Goal: Information Seeking & Learning: Learn about a topic

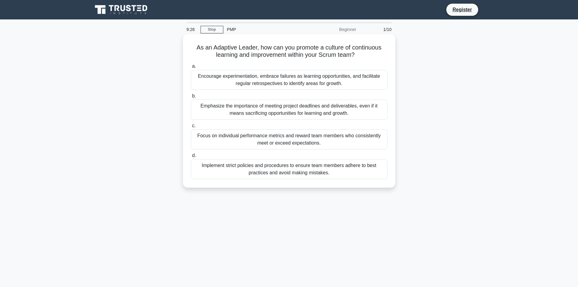
click at [273, 78] on div "Encourage experimentation, embrace failures as learning opportunities, and faci…" at bounding box center [289, 80] width 197 height 20
click at [191, 68] on input "a. Encourage experimentation, embrace failures as learning opportunities, and f…" at bounding box center [191, 66] width 0 height 4
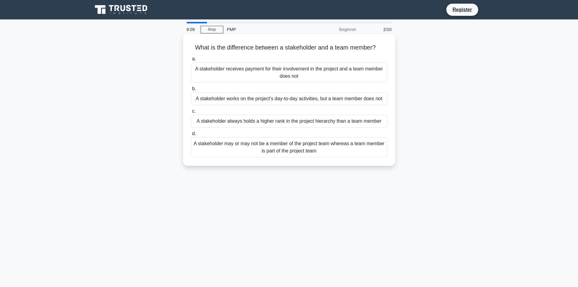
click at [277, 150] on div "A stakeholder may or may not be a member of the project team whereas a team mem…" at bounding box center [289, 147] width 197 height 20
click at [191, 136] on input "d. A stakeholder may or may not be a member of the project team whereas a team …" at bounding box center [191, 134] width 0 height 4
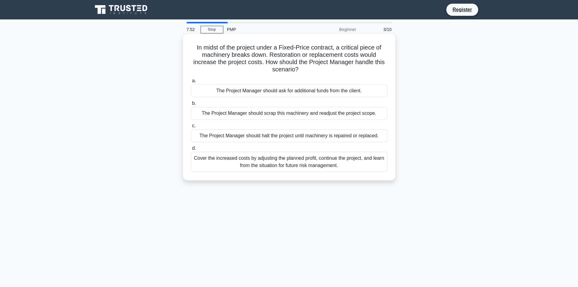
click at [319, 166] on div "Cover the increased costs by adjusting the planned profit, continue the project…" at bounding box center [289, 162] width 197 height 20
click at [191, 150] on input "d. Cover the increased costs by adjusting the planned profit, continue the proj…" at bounding box center [191, 148] width 0 height 4
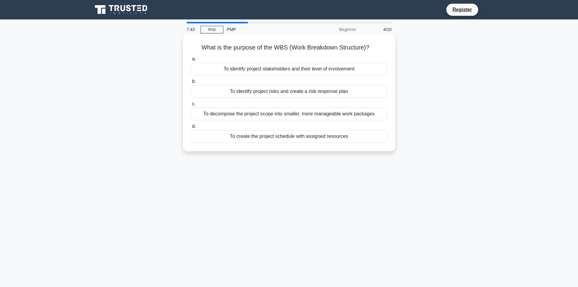
click at [300, 115] on div "To decompose the project scope into smaller, more manageable work packages" at bounding box center [289, 113] width 197 height 13
click at [191, 106] on input "c. To decompose the project scope into smaller, more manageable work packages" at bounding box center [191, 104] width 0 height 4
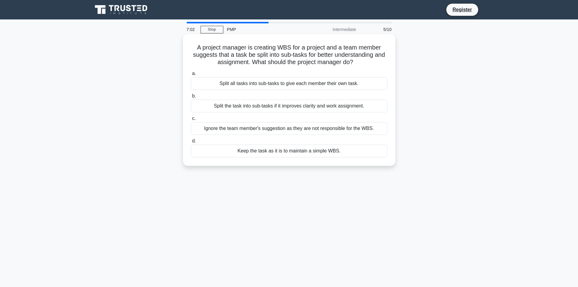
click at [313, 107] on div "Split the task into sub-tasks if it improves clarity and work assignment." at bounding box center [289, 106] width 197 height 13
click at [191, 98] on input "b. Split the task into sub-tasks if it improves clarity and work assignment." at bounding box center [191, 96] width 0 height 4
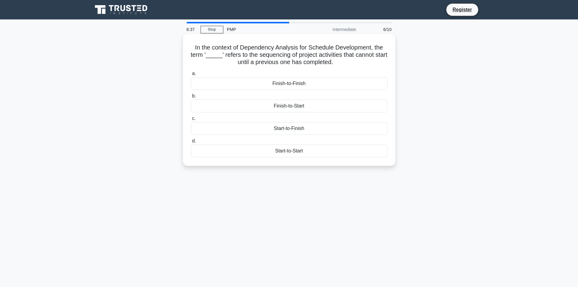
click at [296, 105] on div "Finish-to-Start" at bounding box center [289, 106] width 197 height 13
click at [191, 98] on input "b. Finish-to-Start" at bounding box center [191, 96] width 0 height 4
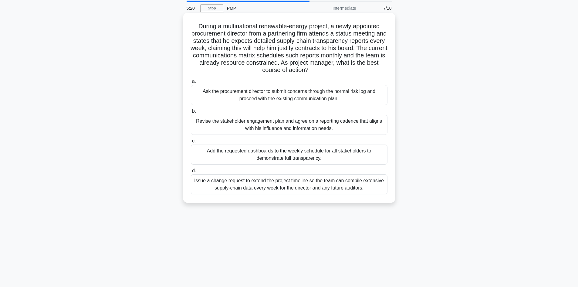
scroll to position [11, 0]
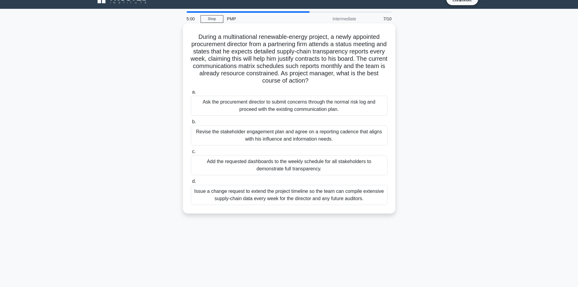
click at [314, 129] on div "Revise the stakeholder engagement plan and agree on a reporting cadence that al…" at bounding box center [289, 135] width 197 height 20
click at [191, 124] on input "b. Revise the stakeholder engagement plan and agree on a reporting cadence that…" at bounding box center [191, 122] width 0 height 4
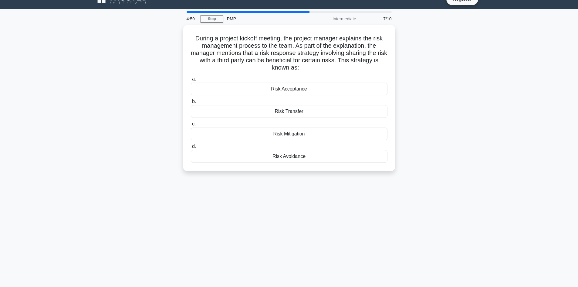
scroll to position [0, 0]
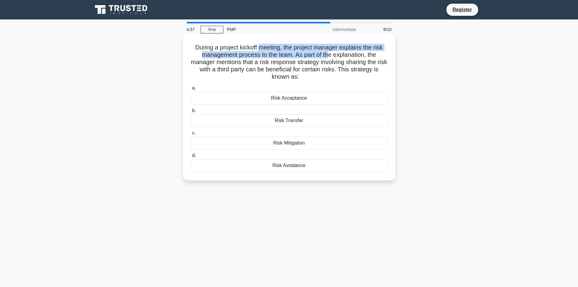
drag, startPoint x: 259, startPoint y: 48, endPoint x: 329, endPoint y: 53, distance: 70.3
click at [329, 53] on h5 "During a project kickoff meeting, the project manager explains the risk managem…" at bounding box center [289, 62] width 198 height 37
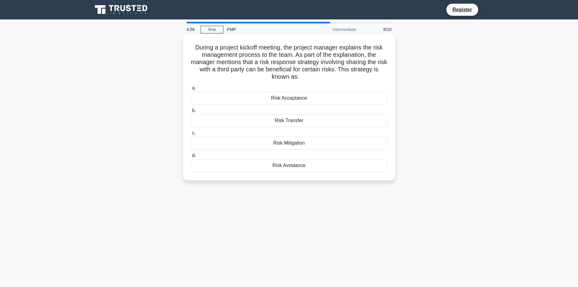
click at [359, 66] on h5 "During a project kickoff meeting, the project manager explains the risk managem…" at bounding box center [289, 62] width 198 height 37
drag, startPoint x: 247, startPoint y: 59, endPoint x: 358, endPoint y: 58, distance: 110.2
click at [358, 58] on h5 "During a project kickoff meeting, the project manager explains the risk managem…" at bounding box center [289, 62] width 198 height 37
click at [360, 67] on h5 "During a project kickoff meeting, the project manager explains the risk managem…" at bounding box center [289, 62] width 198 height 37
drag, startPoint x: 256, startPoint y: 61, endPoint x: 338, endPoint y: 63, distance: 82.3
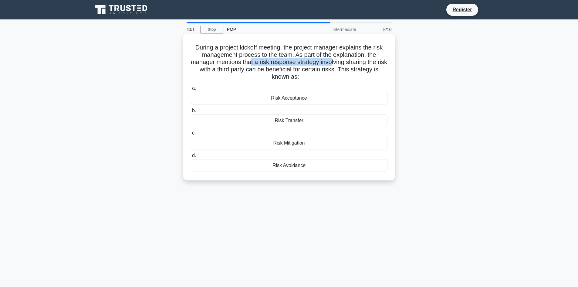
click at [338, 63] on h5 "During a project kickoff meeting, the project manager explains the risk managem…" at bounding box center [289, 62] width 198 height 37
click at [348, 64] on h5 "During a project kickoff meeting, the project manager explains the risk managem…" at bounding box center [289, 62] width 198 height 37
drag, startPoint x: 317, startPoint y: 64, endPoint x: 351, endPoint y: 64, distance: 34.0
click at [351, 64] on h5 "During a project kickoff meeting, the project manager explains the risk managem…" at bounding box center [289, 62] width 198 height 37
click at [308, 67] on h5 "During a project kickoff meeting, the project manager explains the risk managem…" at bounding box center [289, 62] width 198 height 37
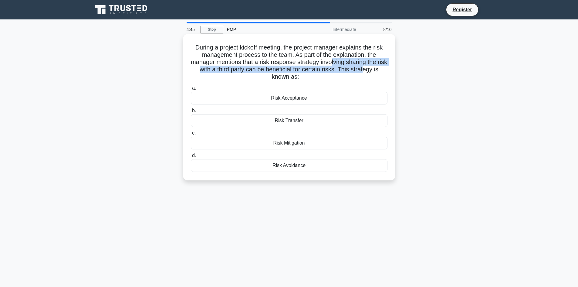
drag, startPoint x: 338, startPoint y: 66, endPoint x: 370, endPoint y: 70, distance: 32.7
click at [370, 70] on h5 "During a project kickoff meeting, the project manager explains the risk managem…" at bounding box center [289, 62] width 198 height 37
click at [287, 73] on h5 "During a project kickoff meeting, the project manager explains the risk managem…" at bounding box center [289, 62] width 198 height 37
drag, startPoint x: 265, startPoint y: 69, endPoint x: 363, endPoint y: 69, distance: 98.1
click at [363, 69] on h5 "During a project kickoff meeting, the project manager explains the risk managem…" at bounding box center [289, 62] width 198 height 37
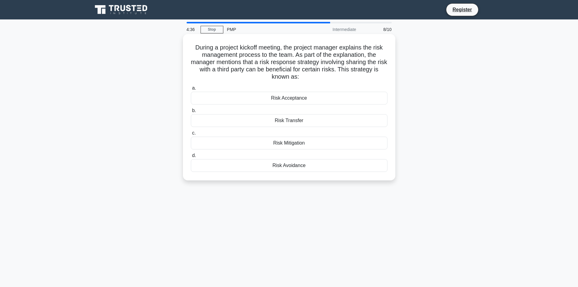
click at [233, 68] on h5 "During a project kickoff meeting, the project manager explains the risk managem…" at bounding box center [289, 62] width 198 height 37
click at [311, 63] on h5 "During a project kickoff meeting, the project manager explains the risk managem…" at bounding box center [289, 62] width 198 height 37
drag, startPoint x: 315, startPoint y: 62, endPoint x: 350, endPoint y: 66, distance: 35.5
click at [350, 66] on h5 "During a project kickoff meeting, the project manager explains the risk managem…" at bounding box center [289, 62] width 198 height 37
click at [241, 68] on h5 "During a project kickoff meeting, the project manager explains the risk managem…" at bounding box center [289, 62] width 198 height 37
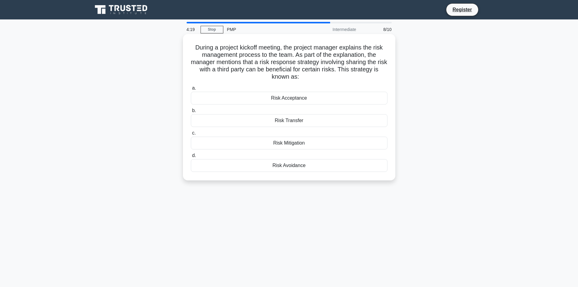
click at [305, 121] on div "Risk Transfer" at bounding box center [289, 120] width 197 height 13
click at [191, 113] on input "b. Risk Transfer" at bounding box center [191, 111] width 0 height 4
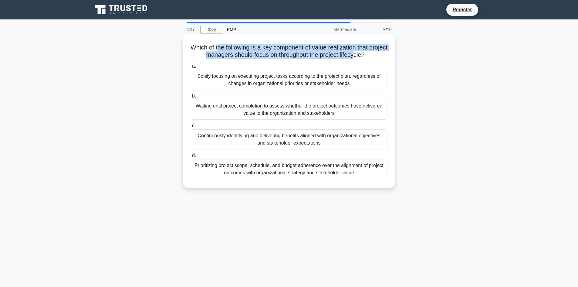
drag, startPoint x: 226, startPoint y: 49, endPoint x: 368, endPoint y: 55, distance: 142.2
click at [368, 55] on h5 "Which of the following is a key component of value realization that project man…" at bounding box center [289, 51] width 198 height 15
click at [325, 56] on h5 "Which of the following is a key component of value realization that project man…" at bounding box center [289, 51] width 198 height 15
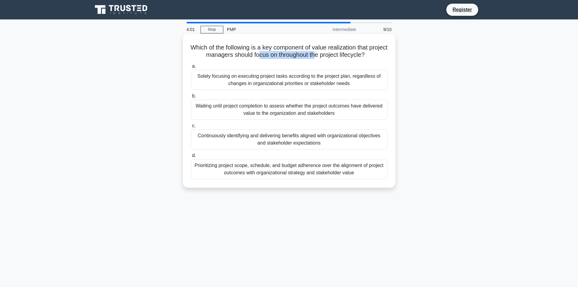
drag, startPoint x: 266, startPoint y: 54, endPoint x: 328, endPoint y: 54, distance: 61.3
click at [328, 54] on h5 "Which of the following is a key component of value realization that project man…" at bounding box center [289, 51] width 198 height 15
click at [344, 57] on h5 "Which of the following is a key component of value realization that project man…" at bounding box center [289, 51] width 198 height 15
click at [371, 56] on h5 "Which of the following is a key component of value realization that project man…" at bounding box center [289, 51] width 198 height 15
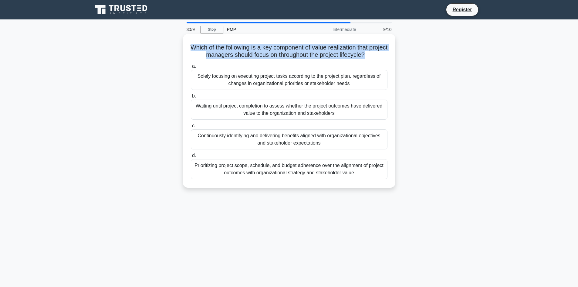
click at [371, 56] on h5 "Which of the following is a key component of value realization that project man…" at bounding box center [289, 51] width 198 height 15
click at [375, 57] on h5 "Which of the following is a key component of value realization that project man…" at bounding box center [289, 51] width 198 height 15
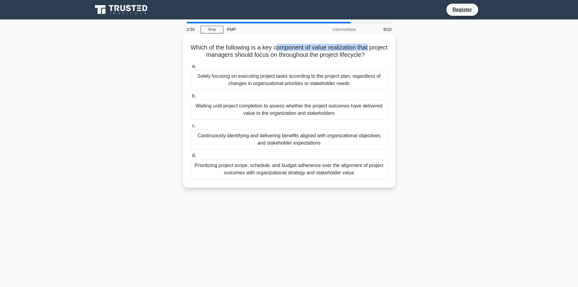
drag, startPoint x: 287, startPoint y: 46, endPoint x: 390, endPoint y: 44, distance: 103.8
click at [390, 44] on div "Which of the following is a key component of value realization that project man…" at bounding box center [289, 110] width 208 height 149
click at [372, 53] on icon ".spinner_0XTQ{transform-origin:center;animation:spinner_y6GP .75s linear infini…" at bounding box center [368, 55] width 7 height 7
click at [265, 49] on h5 "Which of the following is a key component of value realization that project man…" at bounding box center [289, 51] width 198 height 15
click at [243, 48] on h5 "Which of the following is a key component of value realization that project man…" at bounding box center [289, 51] width 198 height 15
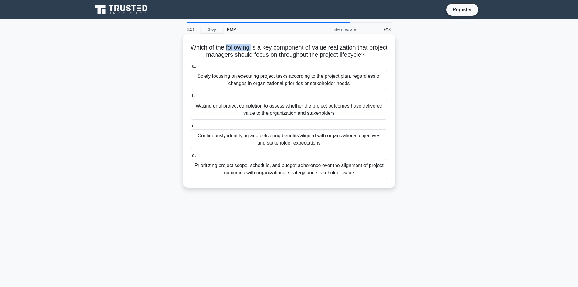
click at [243, 48] on h5 "Which of the following is a key component of value realization that project man…" at bounding box center [289, 51] width 198 height 15
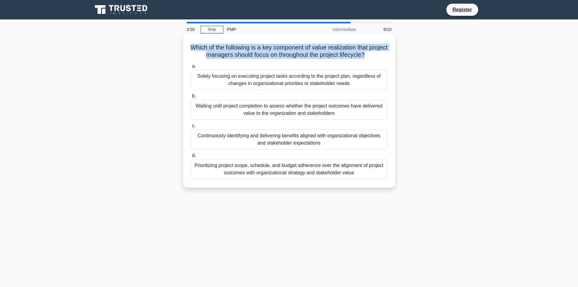
click at [243, 48] on h5 "Which of the following is a key component of value realization that project man…" at bounding box center [289, 51] width 198 height 15
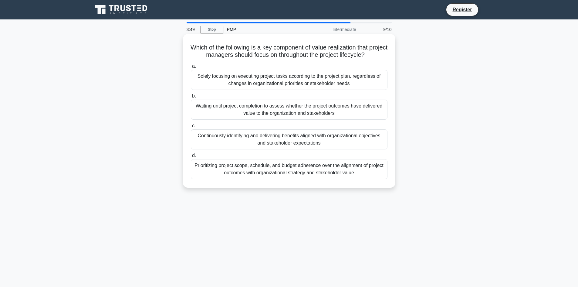
click at [296, 48] on h5 "Which of the following is a key component of value realization that project man…" at bounding box center [289, 51] width 198 height 15
click at [331, 50] on h5 "Which of the following is a key component of value realization that project man…" at bounding box center [289, 51] width 198 height 15
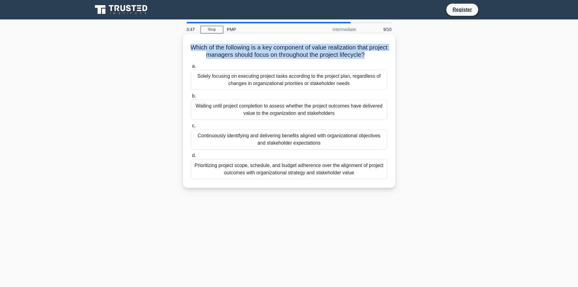
click at [331, 50] on h5 "Which of the following is a key component of value realization that project man…" at bounding box center [289, 51] width 198 height 15
click at [334, 52] on h5 "Which of the following is a key component of value realization that project man…" at bounding box center [289, 51] width 198 height 15
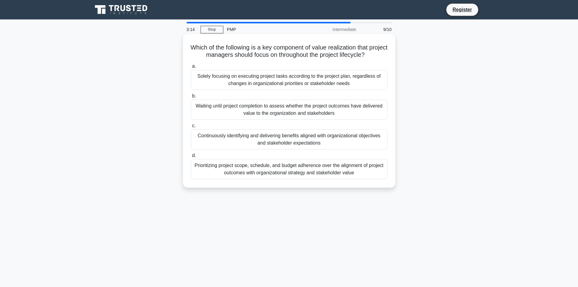
click at [290, 146] on div "Continuously identifying and delivering benefits aligned with organizational ob…" at bounding box center [289, 139] width 197 height 20
click at [191, 128] on input "c. Continuously identifying and delivering benefits aligned with organizational…" at bounding box center [191, 126] width 0 height 4
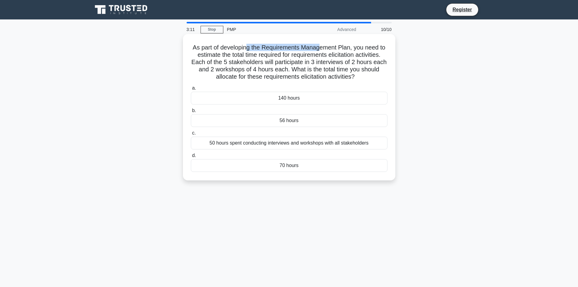
drag, startPoint x: 246, startPoint y: 48, endPoint x: 320, endPoint y: 49, distance: 73.8
click at [320, 49] on h5 "As part of developing the Requirements Management Plan, you need to estimate th…" at bounding box center [289, 62] width 198 height 37
click at [328, 53] on h5 "As part of developing the Requirements Management Plan, you need to estimate th…" at bounding box center [289, 62] width 198 height 37
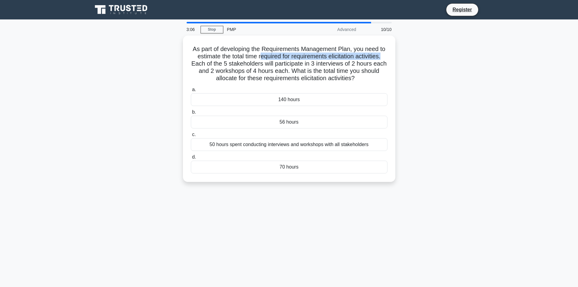
drag, startPoint x: 260, startPoint y: 55, endPoint x: 411, endPoint y: 57, distance: 151.2
click at [411, 57] on div "As part of developing the Requirements Management Plan, you need to estimate th…" at bounding box center [289, 113] width 401 height 154
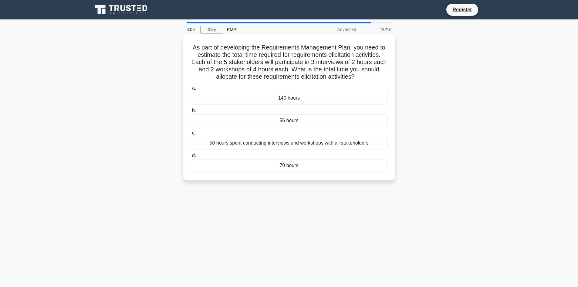
click at [360, 65] on h5 "As part of developing the Requirements Management Plan, you need to estimate th…" at bounding box center [289, 62] width 198 height 37
drag, startPoint x: 254, startPoint y: 61, endPoint x: 318, endPoint y: 62, distance: 63.5
click at [318, 62] on h5 "As part of developing the Requirements Management Plan, you need to estimate th…" at bounding box center [289, 62] width 198 height 37
click at [340, 66] on h5 "As part of developing the Requirements Management Plan, you need to estimate th…" at bounding box center [289, 62] width 198 height 37
drag, startPoint x: 259, startPoint y: 70, endPoint x: 361, endPoint y: 71, distance: 101.7
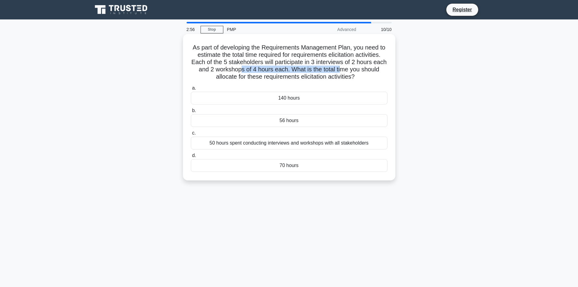
click at [361, 71] on h5 "As part of developing the Requirements Management Plan, you need to estimate th…" at bounding box center [289, 62] width 198 height 37
click at [277, 78] on h5 "As part of developing the Requirements Management Plan, you need to estimate th…" at bounding box center [289, 62] width 198 height 37
drag, startPoint x: 316, startPoint y: 54, endPoint x: 364, endPoint y: 53, distance: 48.6
click at [364, 53] on h5 "As part of developing the Requirements Management Plan, you need to estimate th…" at bounding box center [289, 62] width 198 height 37
click at [361, 61] on h5 "As part of developing the Requirements Management Plan, you need to estimate th…" at bounding box center [289, 62] width 198 height 37
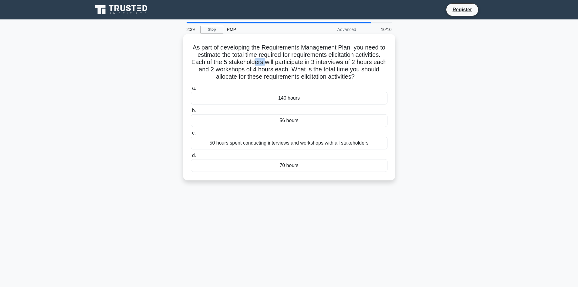
drag, startPoint x: 260, startPoint y: 62, endPoint x: 270, endPoint y: 61, distance: 10.0
click at [270, 61] on h5 "As part of developing the Requirements Management Plan, you need to estimate th…" at bounding box center [289, 62] width 198 height 37
click at [287, 63] on h5 "As part of developing the Requirements Management Plan, you need to estimate th…" at bounding box center [289, 62] width 198 height 37
click at [362, 63] on h5 "As part of developing the Requirements Management Plan, you need to estimate th…" at bounding box center [289, 62] width 198 height 37
click at [298, 63] on h5 "As part of developing the Requirements Management Plan, you need to estimate th…" at bounding box center [289, 62] width 198 height 37
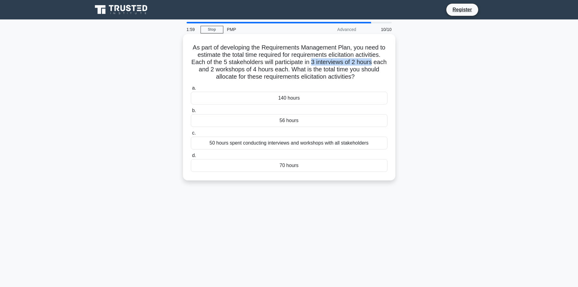
drag, startPoint x: 319, startPoint y: 62, endPoint x: 392, endPoint y: 62, distance: 73.2
click at [392, 62] on div "As part of developing the Requirements Management Plan, you need to estimate th…" at bounding box center [289, 106] width 208 height 141
click at [292, 164] on div "70 hours" at bounding box center [289, 165] width 197 height 13
click at [191, 158] on input "d. 70 hours" at bounding box center [191, 156] width 0 height 4
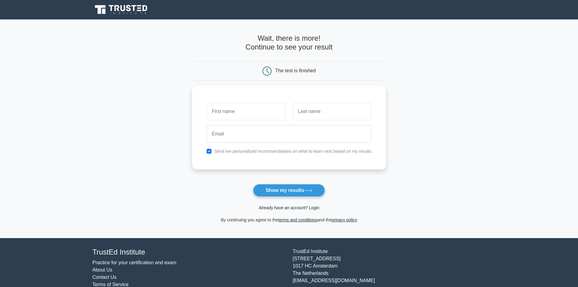
click at [295, 206] on link "Already have an account? Login" at bounding box center [289, 207] width 61 height 5
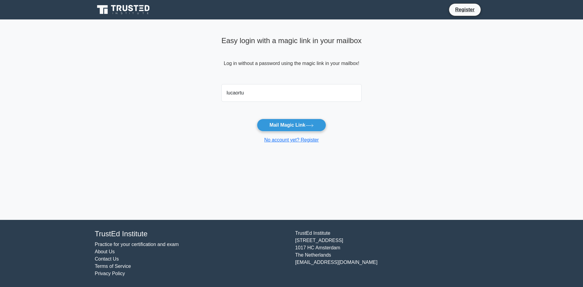
type input "lucaortu@gmail.com"
click at [291, 124] on button "Mail Magic Link" at bounding box center [291, 125] width 69 height 13
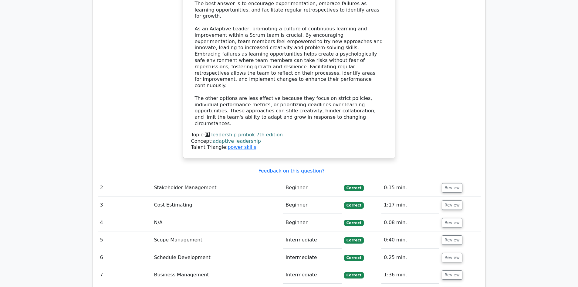
scroll to position [759, 0]
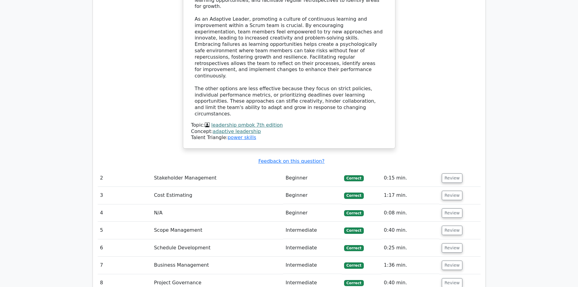
click at [189, 169] on td "Stakeholder Management" at bounding box center [217, 177] width 132 height 17
click at [444, 173] on button "Review" at bounding box center [452, 177] width 21 height 9
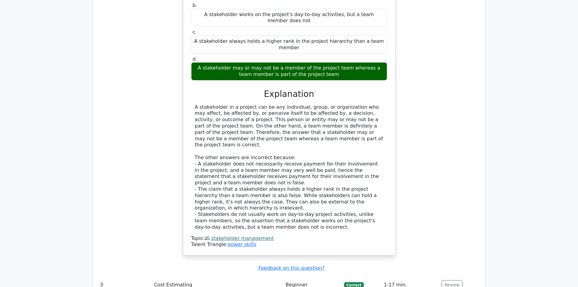
scroll to position [1063, 0]
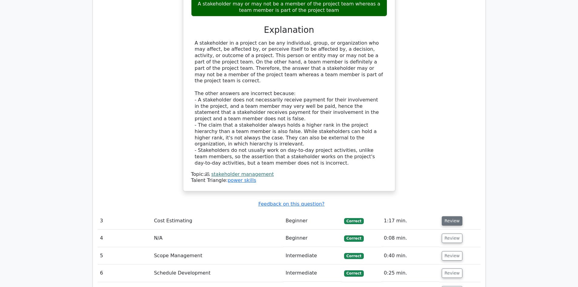
click at [442, 216] on button "Review" at bounding box center [452, 220] width 21 height 9
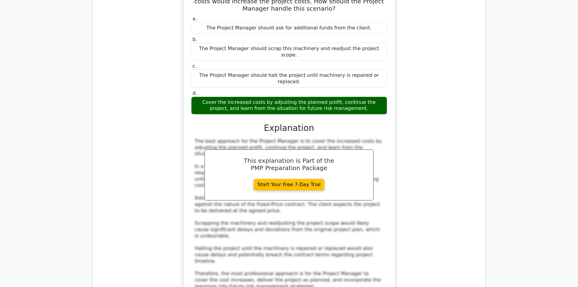
scroll to position [1366, 0]
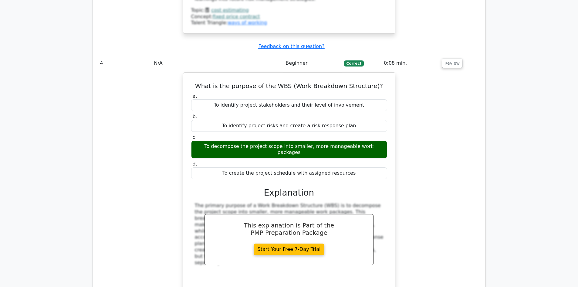
scroll to position [1639, 0]
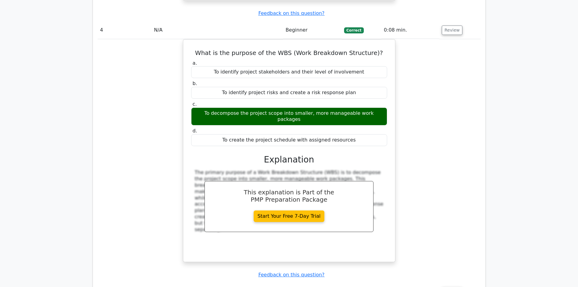
click at [453, 287] on button "Review" at bounding box center [452, 291] width 21 height 9
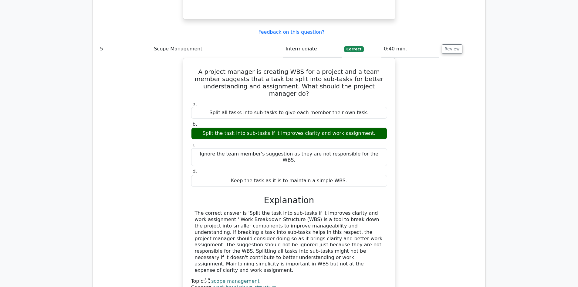
scroll to position [1882, 0]
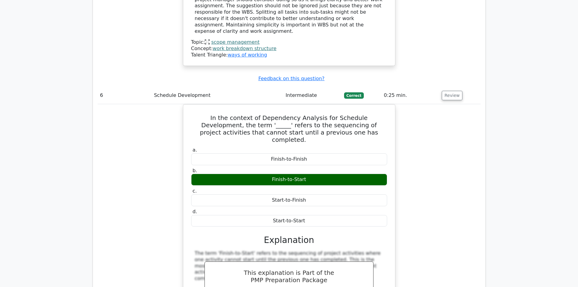
scroll to position [2186, 0]
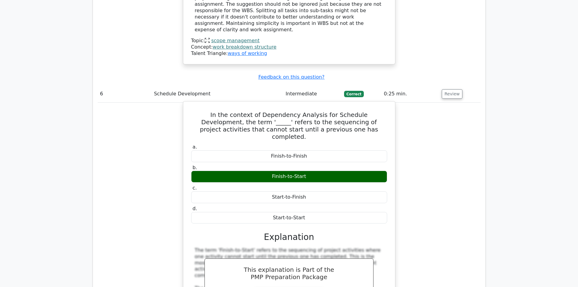
scroll to position [2125, 0]
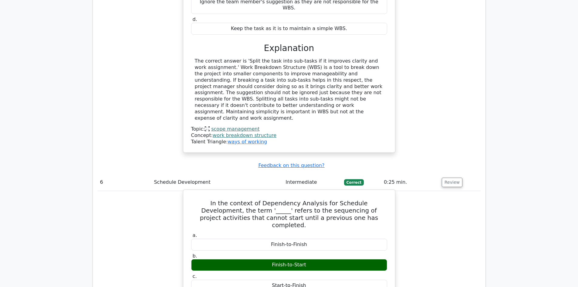
scroll to position [2186, 0]
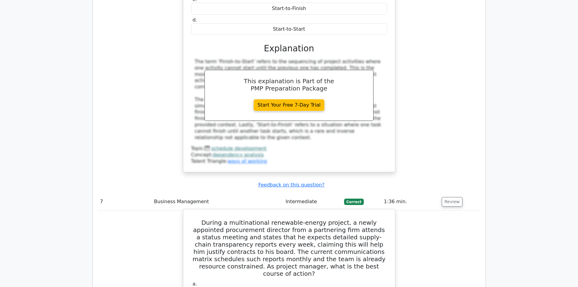
scroll to position [2338, 0]
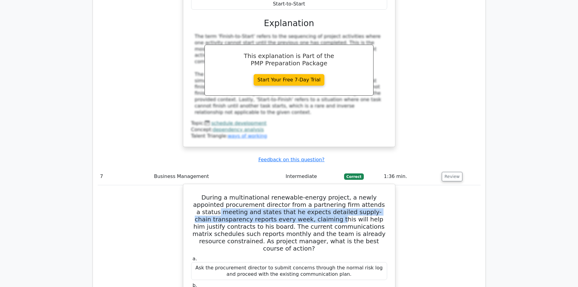
drag, startPoint x: 257, startPoint y: 61, endPoint x: 361, endPoint y: 46, distance: 104.9
click at [361, 194] on h5 "During a multinational renewable-energy project, a newly appointed procurement …" at bounding box center [289, 223] width 197 height 58
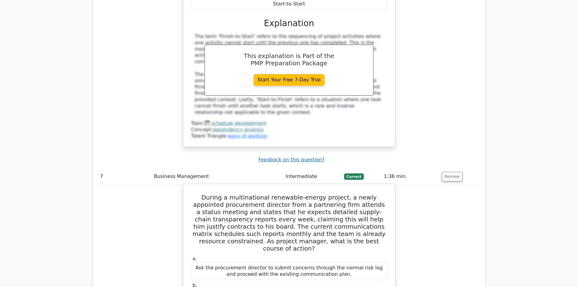
click at [374, 194] on h5 "During a multinational renewable-energy project, a newly appointed procurement …" at bounding box center [289, 223] width 197 height 58
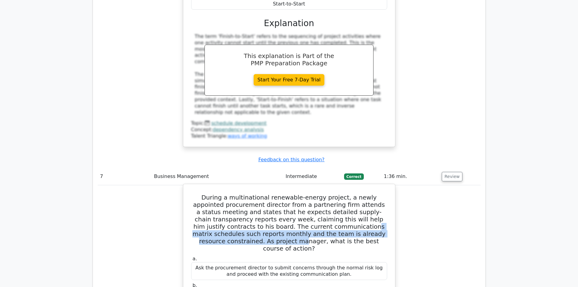
drag, startPoint x: 271, startPoint y: 72, endPoint x: 360, endPoint y: 77, distance: 89.4
click at [360, 194] on h5 "During a multinational renewable-energy project, a newly appointed procurement …" at bounding box center [289, 223] width 197 height 58
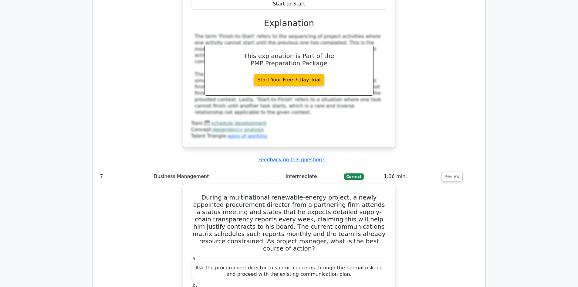
click at [361, 194] on h5 "During a multinational renewable-energy project, a newly appointed procurement …" at bounding box center [289, 223] width 197 height 58
drag, startPoint x: 253, startPoint y: 82, endPoint x: 362, endPoint y: 82, distance: 108.4
click at [362, 194] on h5 "During a multinational renewable-energy project, a newly appointed procurement …" at bounding box center [289, 223] width 197 height 58
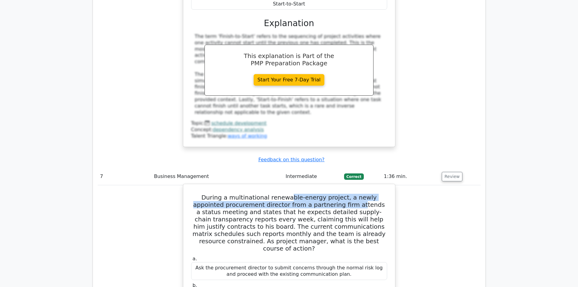
drag, startPoint x: 301, startPoint y: 45, endPoint x: 355, endPoint y: 51, distance: 53.8
click at [346, 194] on h5 "During a multinational renewable-energy project, a newly appointed procurement …" at bounding box center [289, 223] width 197 height 58
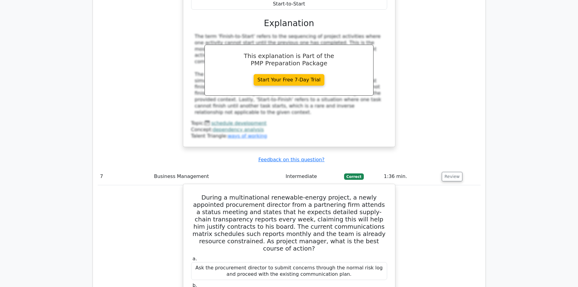
click at [364, 194] on h5 "During a multinational renewable-energy project, a newly appointed procurement …" at bounding box center [289, 223] width 197 height 58
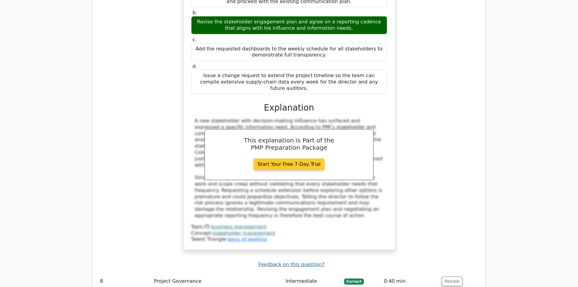
scroll to position [2611, 0]
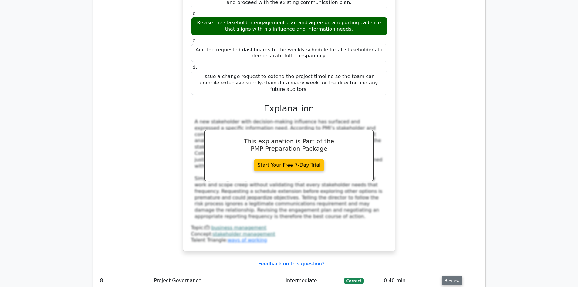
click at [447, 276] on button "Review" at bounding box center [452, 280] width 21 height 9
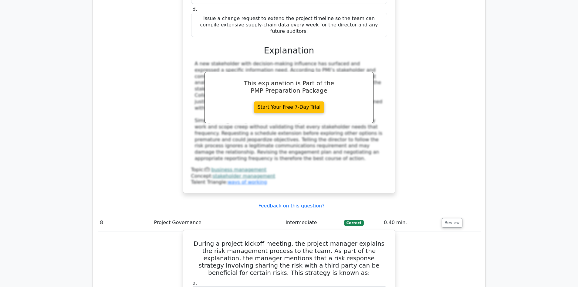
scroll to position [2671, 0]
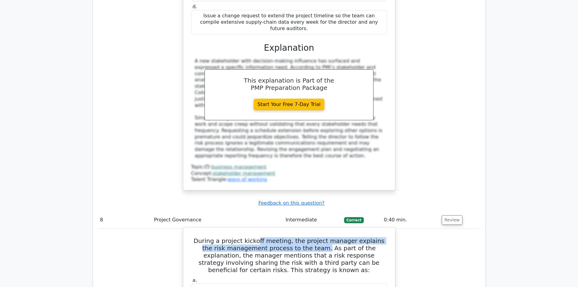
drag, startPoint x: 253, startPoint y: 66, endPoint x: 294, endPoint y: 69, distance: 41.0
click at [294, 237] on h5 "During a project kickoff meeting, the project manager explains the risk managem…" at bounding box center [289, 255] width 197 height 36
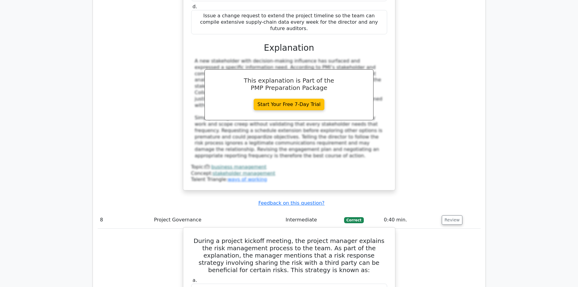
click at [305, 237] on h5 "During a project kickoff meeting, the project manager explains the risk managem…" at bounding box center [289, 255] width 197 height 36
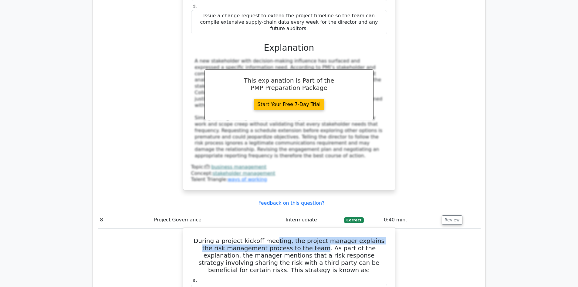
drag, startPoint x: 269, startPoint y: 66, endPoint x: 291, endPoint y: 67, distance: 22.2
click at [291, 237] on h5 "During a project kickoff meeting, the project manager explains the risk managem…" at bounding box center [289, 255] width 197 height 36
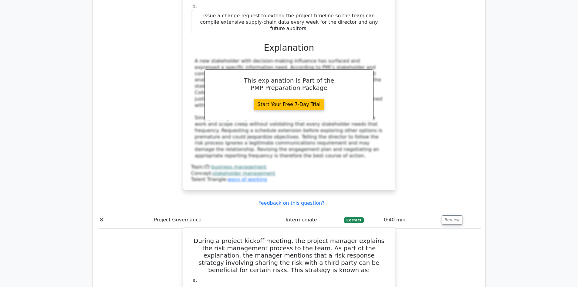
click at [293, 237] on h5 "During a project kickoff meeting, the project manager explains the risk managem…" at bounding box center [289, 255] width 197 height 36
drag, startPoint x: 242, startPoint y: 67, endPoint x: 307, endPoint y: 67, distance: 65.0
click at [307, 237] on h5 "During a project kickoff meeting, the project manager explains the risk managem…" at bounding box center [289, 255] width 197 height 36
click at [315, 237] on h5 "During a project kickoff meeting, the project manager explains the risk managem…" at bounding box center [289, 255] width 197 height 36
drag, startPoint x: 208, startPoint y: 57, endPoint x: 260, endPoint y: 64, distance: 52.5
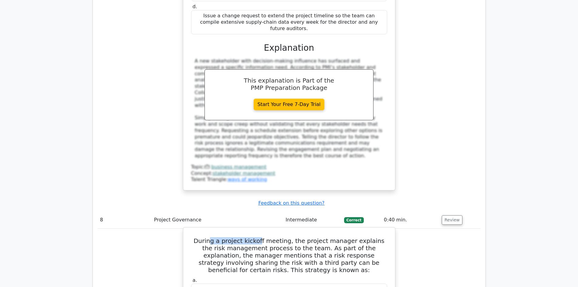
click at [285, 237] on h5 "During a project kickoff meeting, the project manager explains the risk managem…" at bounding box center [289, 255] width 197 height 36
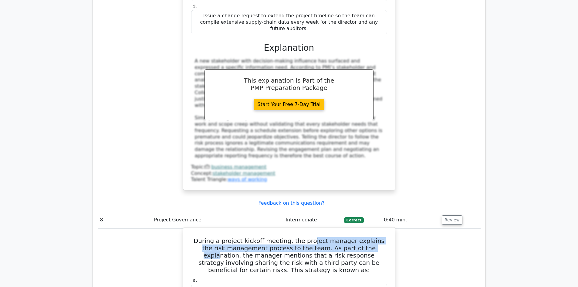
drag, startPoint x: 303, startPoint y: 66, endPoint x: 354, endPoint y: 67, distance: 50.7
click at [354, 237] on h5 "During a project kickoff meeting, the project manager explains the risk managem…" at bounding box center [289, 255] width 197 height 36
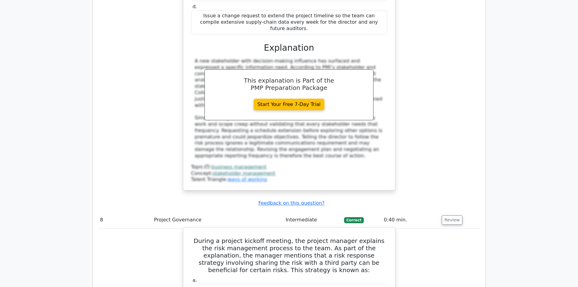
click at [355, 237] on h5 "During a project kickoff meeting, the project manager explains the risk managem…" at bounding box center [289, 255] width 197 height 36
drag, startPoint x: 321, startPoint y: 68, endPoint x: 367, endPoint y: 74, distance: 45.9
click at [367, 237] on h5 "During a project kickoff meeting, the project manager explains the risk managem…" at bounding box center [289, 255] width 197 height 36
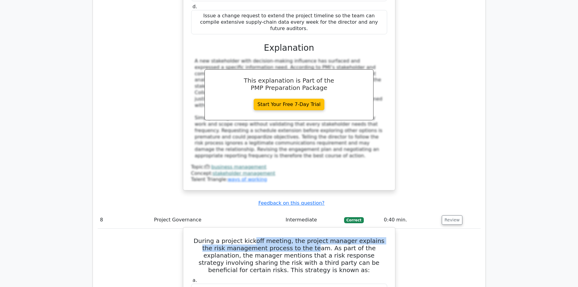
drag, startPoint x: 250, startPoint y: 64, endPoint x: 313, endPoint y: 74, distance: 64.5
click at [313, 237] on h5 "During a project kickoff meeting, the project manager explains the risk managem…" at bounding box center [289, 255] width 197 height 36
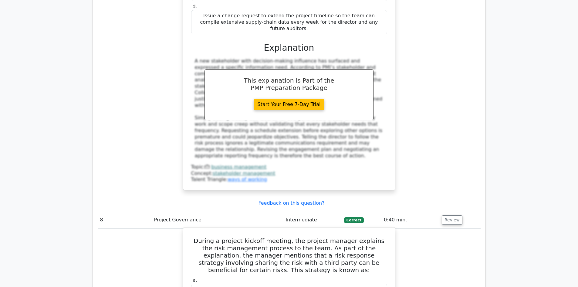
click at [314, 237] on h5 "During a project kickoff meeting, the project manager explains the risk managem…" at bounding box center [289, 255] width 197 height 36
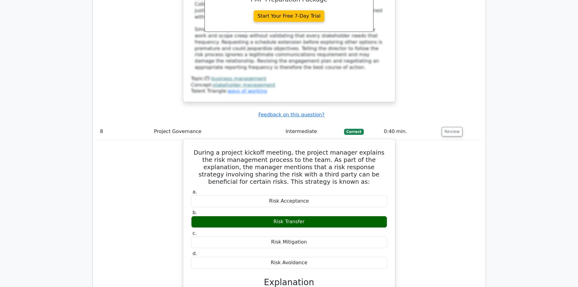
scroll to position [2763, 0]
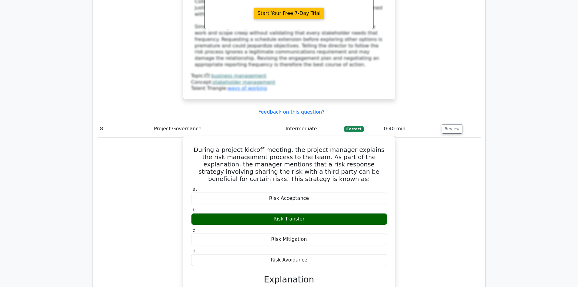
drag, startPoint x: 217, startPoint y: 111, endPoint x: 334, endPoint y: 150, distance: 123.4
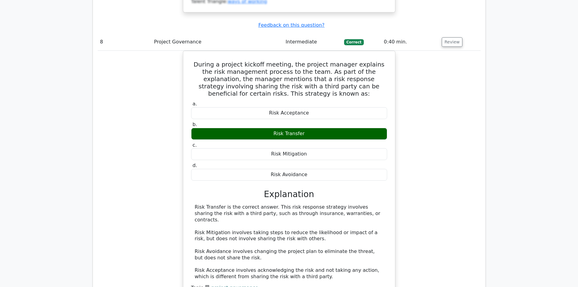
scroll to position [2854, 0]
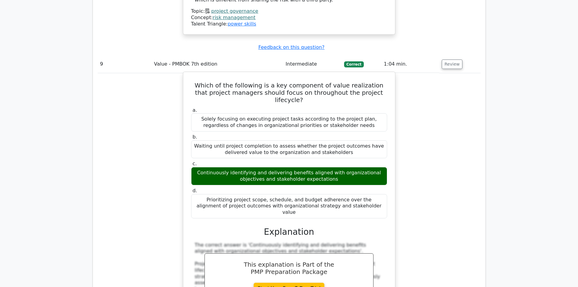
scroll to position [3127, 0]
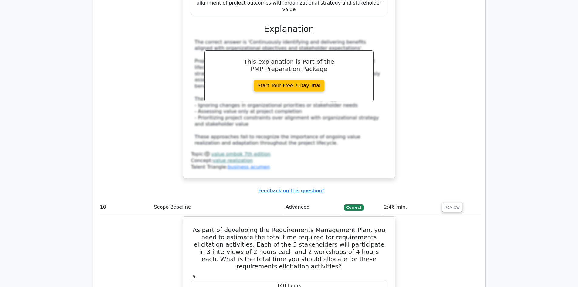
scroll to position [3339, 0]
